Goal: Task Accomplishment & Management: Manage account settings

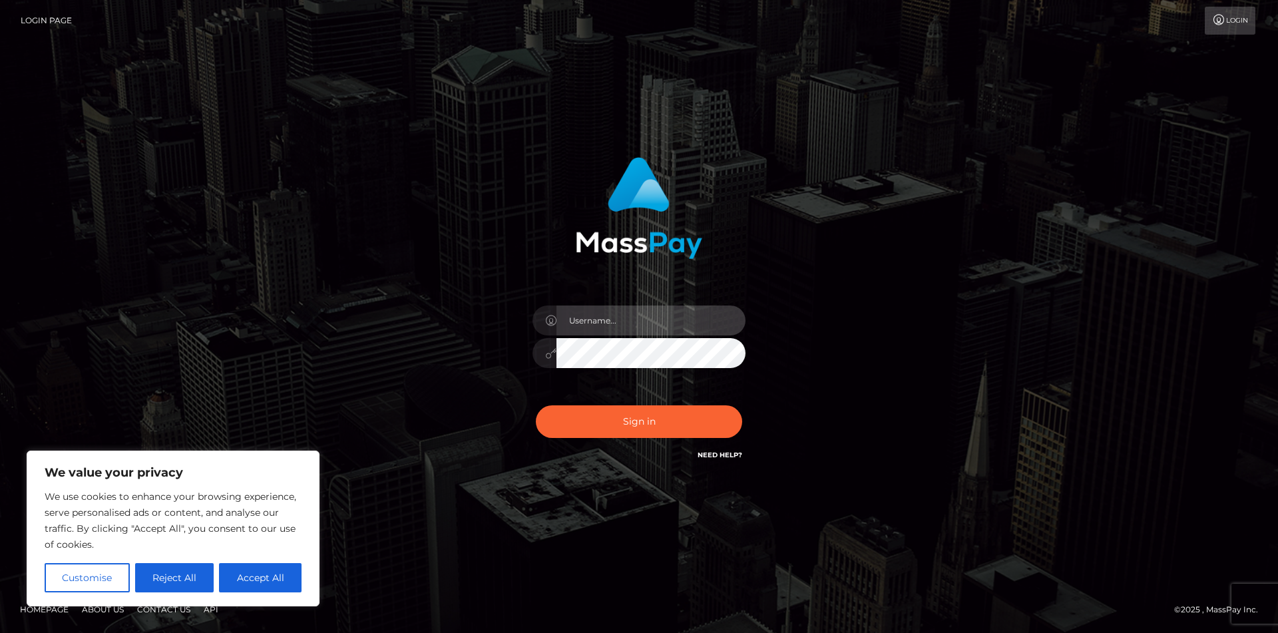
click at [639, 326] on input "text" at bounding box center [651, 321] width 189 height 30
click at [878, 321] on div "Sign in" at bounding box center [639, 316] width 759 height 339
click at [722, 455] on link "Need Help?" at bounding box center [720, 455] width 45 height 9
click at [1228, 23] on link "Login" at bounding box center [1230, 21] width 51 height 28
click at [713, 455] on link "Need Help?" at bounding box center [720, 455] width 45 height 9
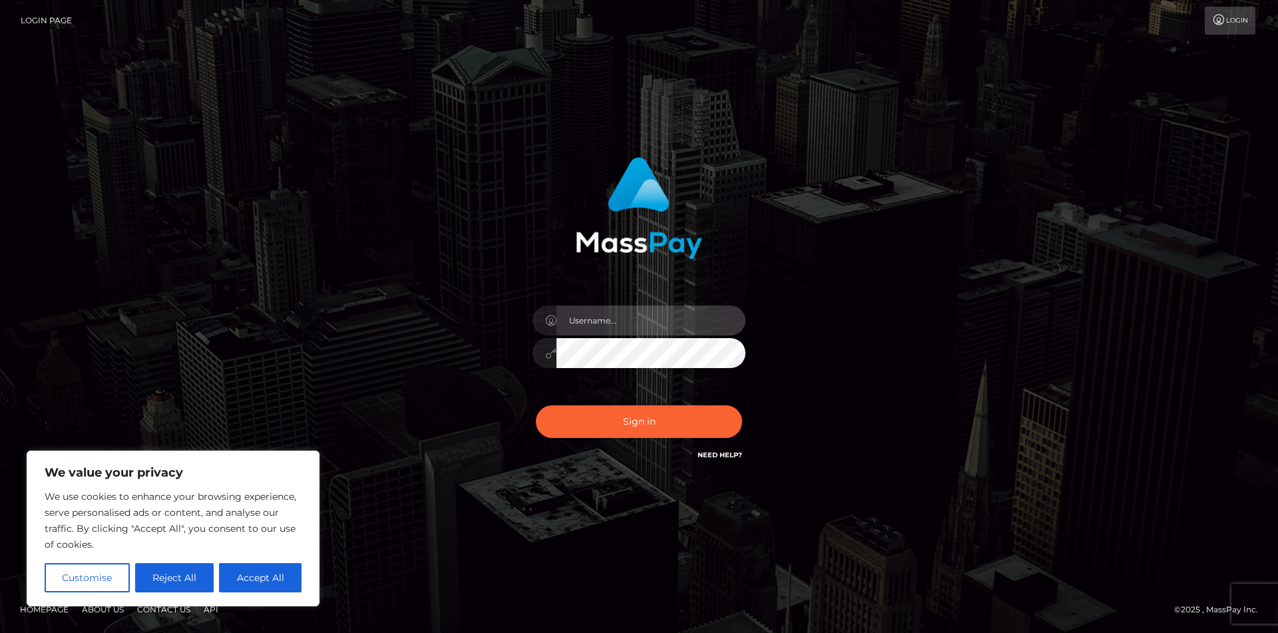
click at [642, 318] on input "text" at bounding box center [651, 321] width 189 height 30
type input "taynwagner@gmail.com"
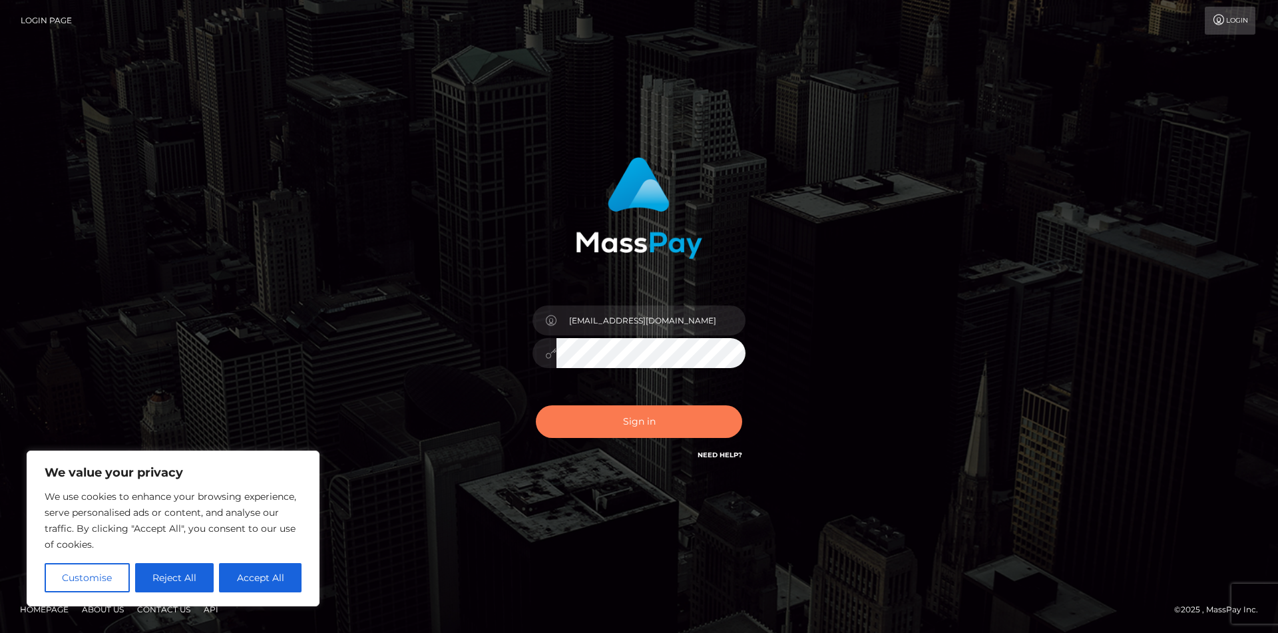
click at [688, 415] on button "Sign in" at bounding box center [639, 421] width 206 height 33
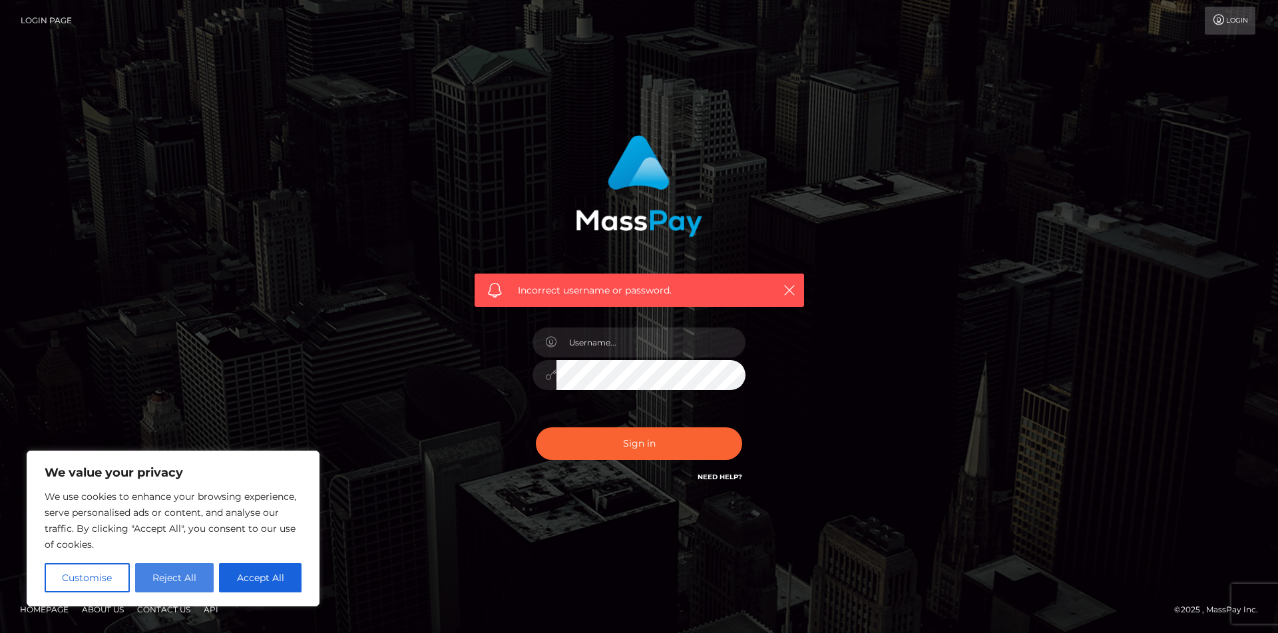
click at [193, 581] on button "Reject All" at bounding box center [174, 577] width 79 height 29
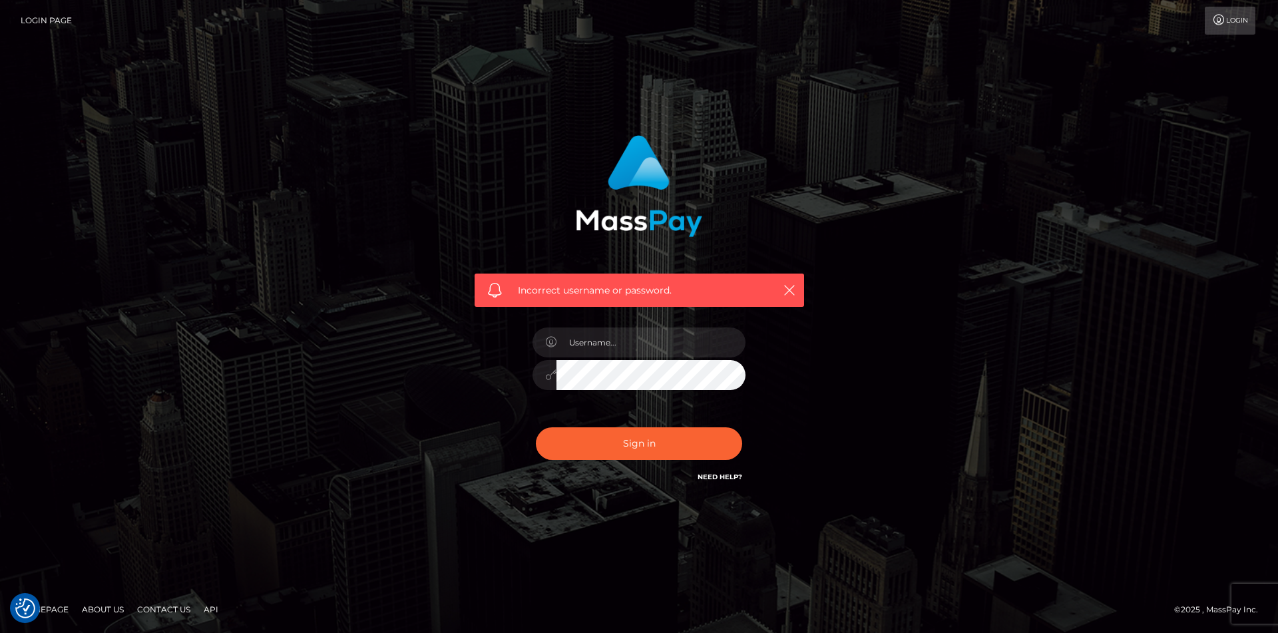
click at [17, 13] on div "Login Page Login" at bounding box center [639, 21] width 1257 height 28
click at [51, 21] on link "Login Page" at bounding box center [46, 21] width 51 height 28
